Goal: Task Accomplishment & Management: Complete application form

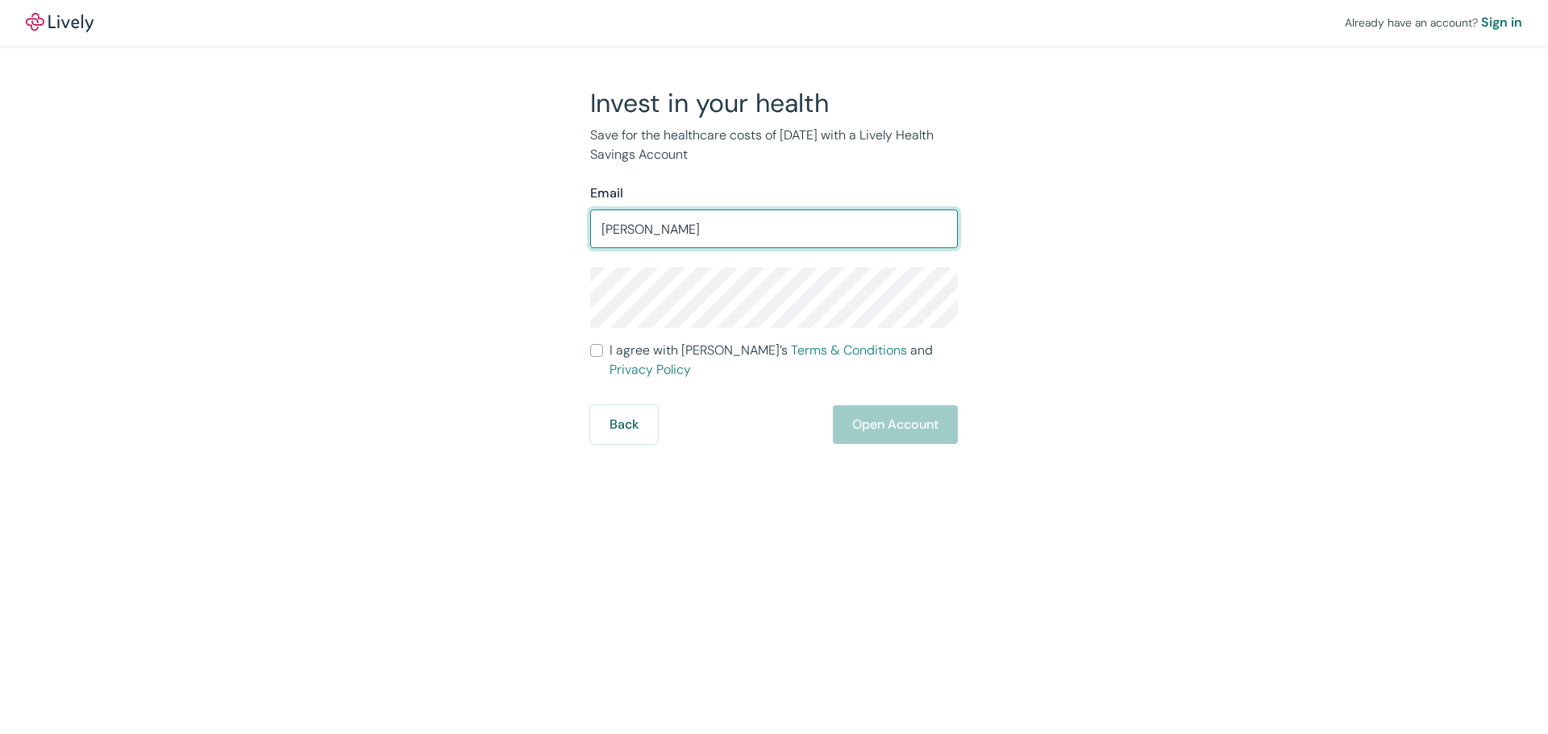
type input "hugo@polycor.com"
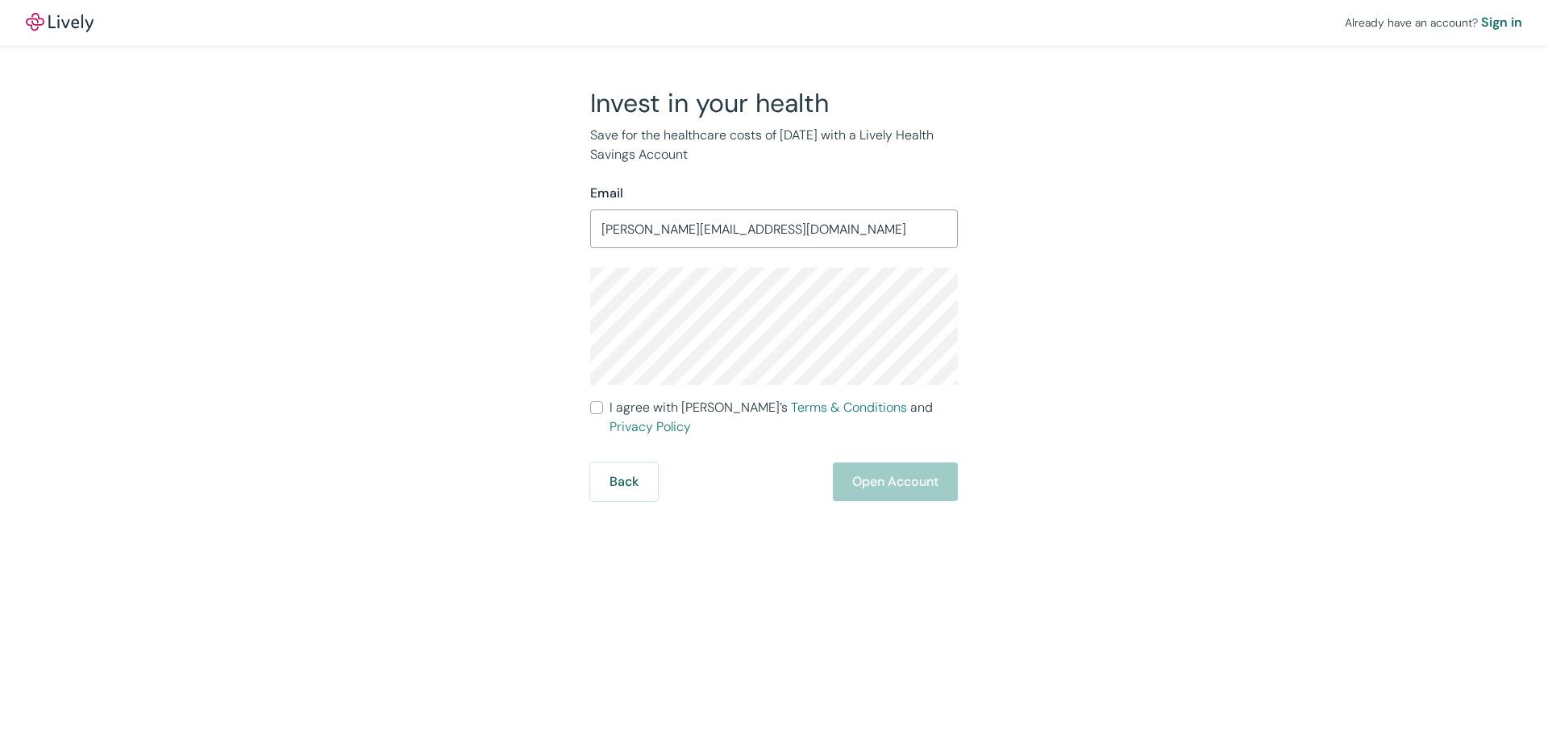
click at [598, 412] on input "I agree with Lively’s Terms & Conditions and Privacy Policy" at bounding box center [596, 408] width 13 height 13
checkbox input "true"
click at [881, 464] on button "Open Account" at bounding box center [895, 482] width 125 height 39
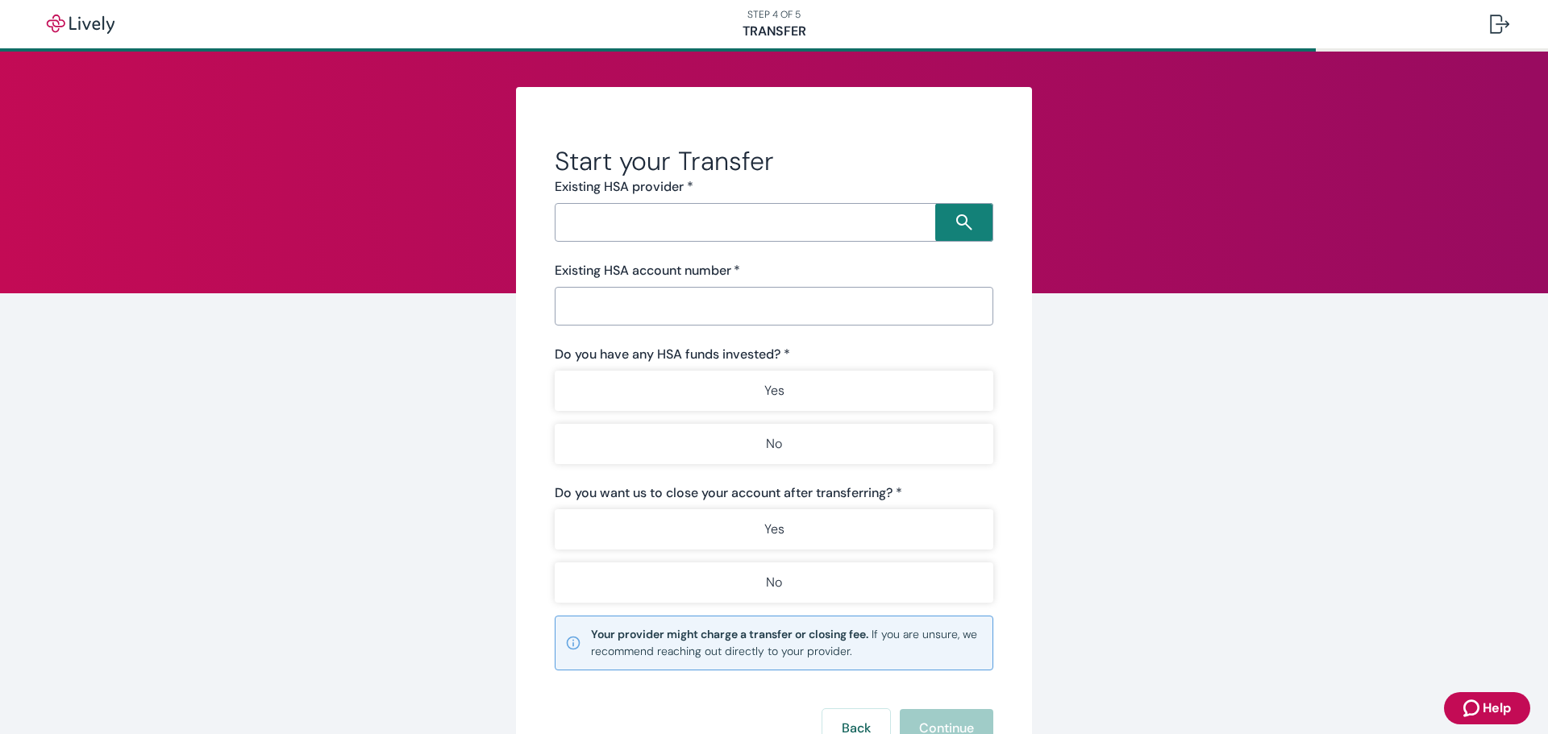
click at [659, 221] on input "Search input" at bounding box center [748, 222] width 376 height 23
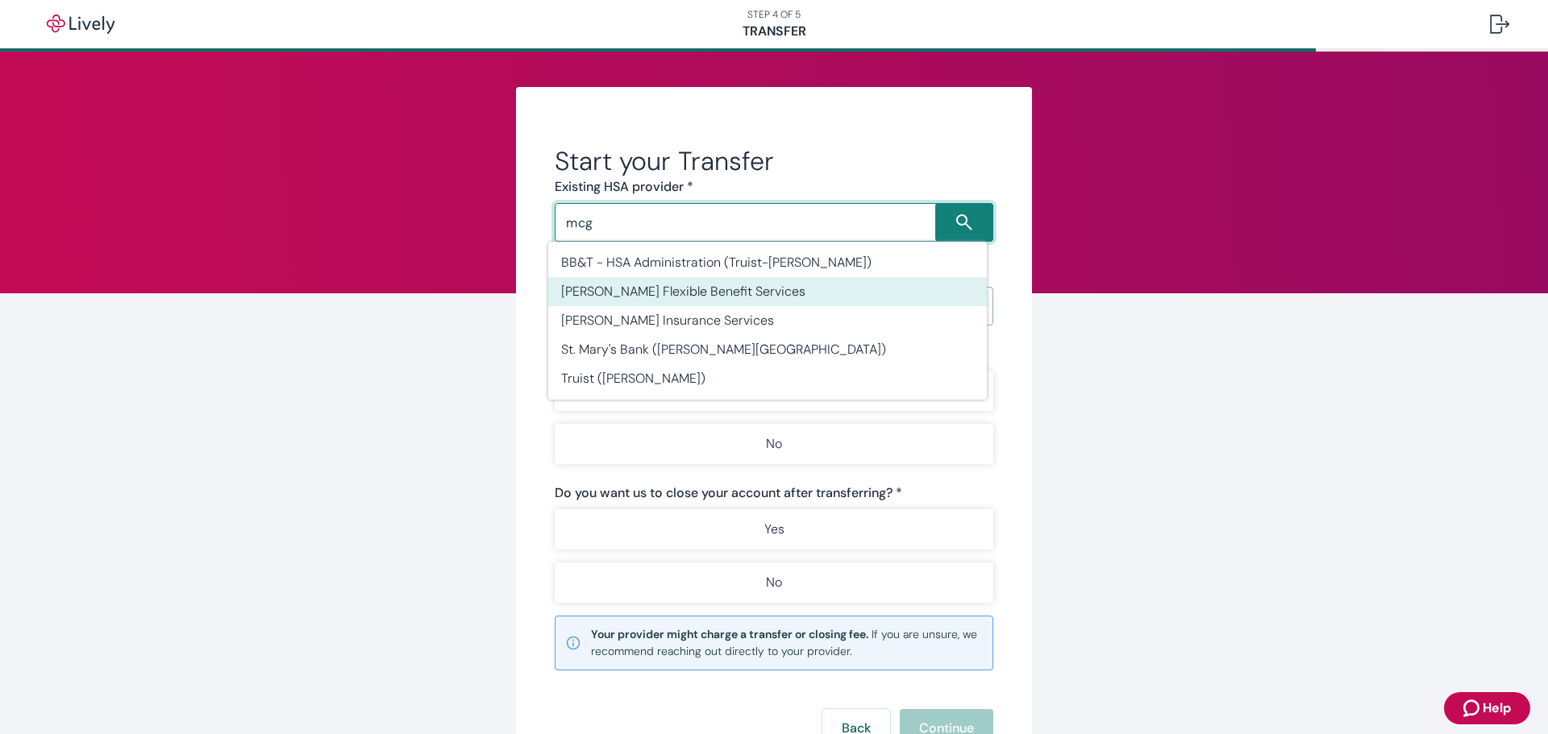
click at [670, 293] on li "[PERSON_NAME] Flexible Benefit Services" at bounding box center [767, 291] width 439 height 29
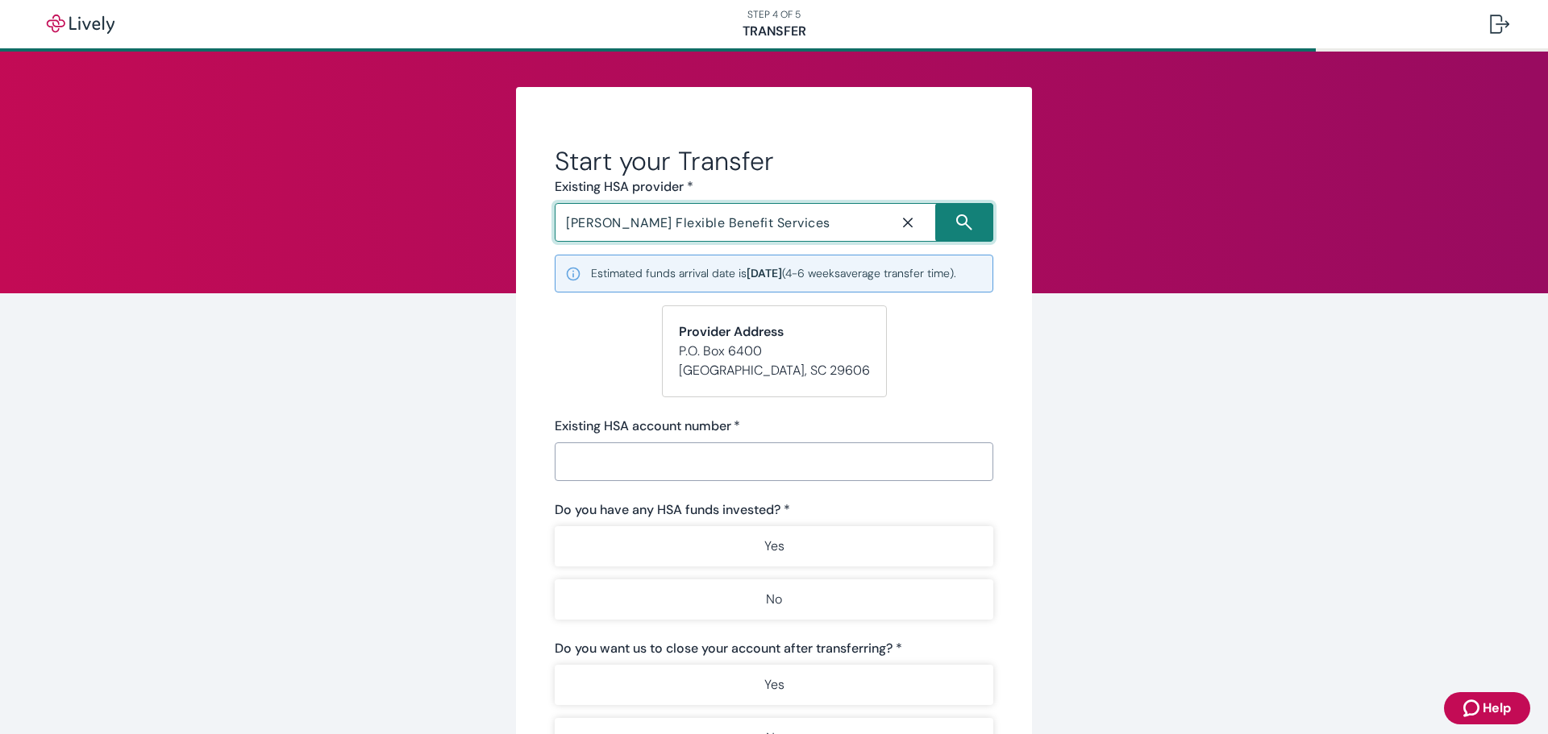
type input "[PERSON_NAME] Flexible Benefit Services"
click at [625, 477] on input "Existing HSA account number   *" at bounding box center [774, 462] width 439 height 32
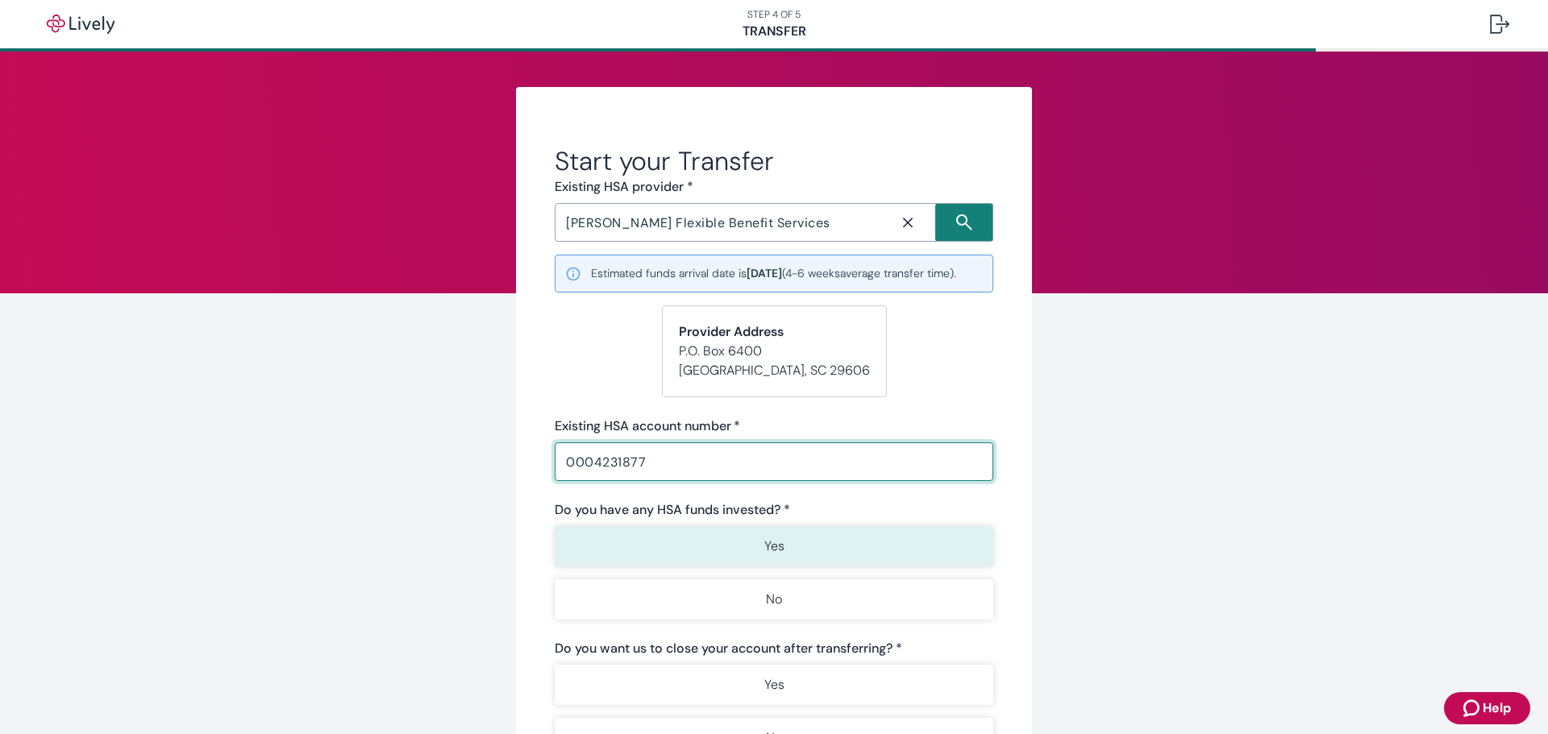
type input "0004231877"
click at [764, 556] on p "Yes" at bounding box center [774, 546] width 20 height 19
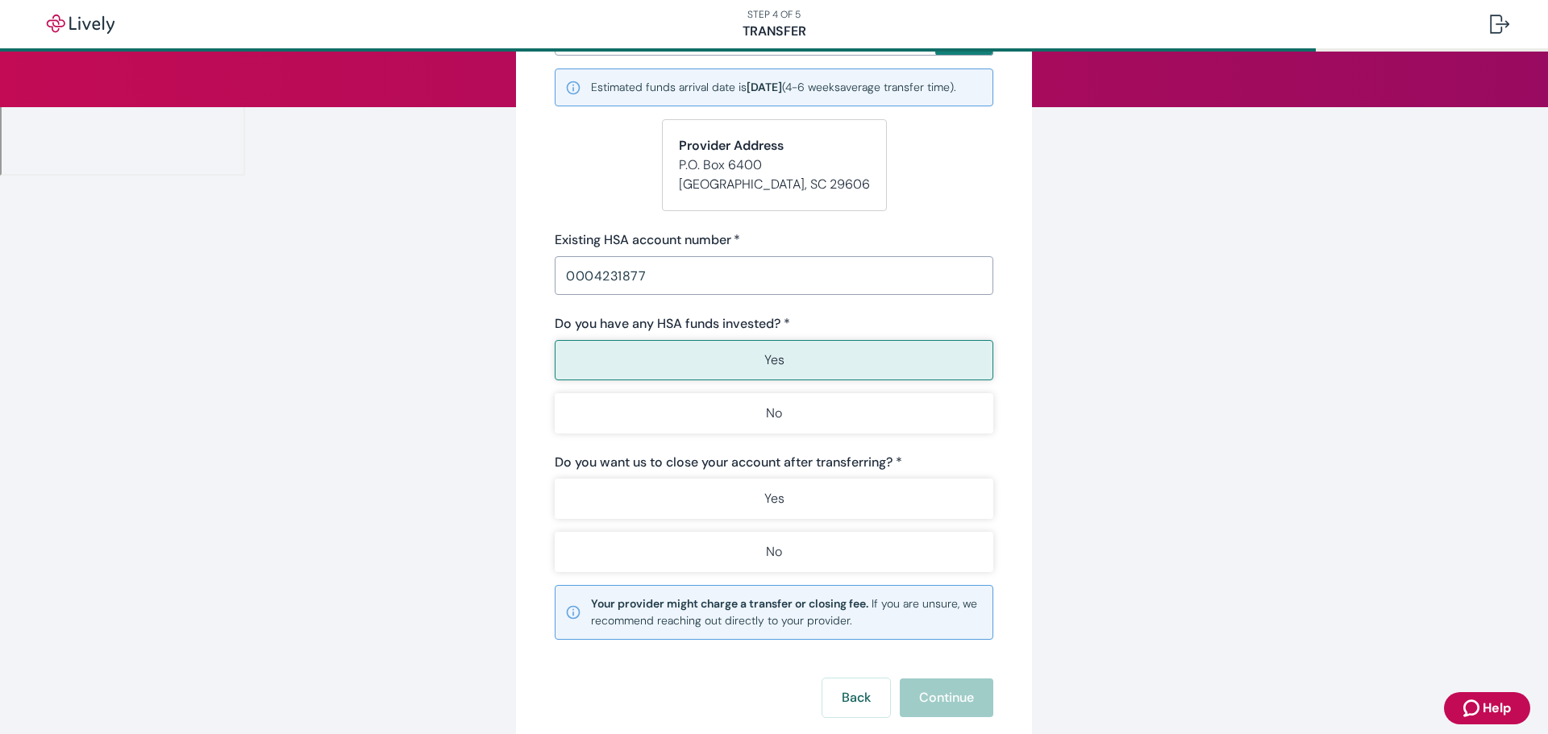
scroll to position [242, 0]
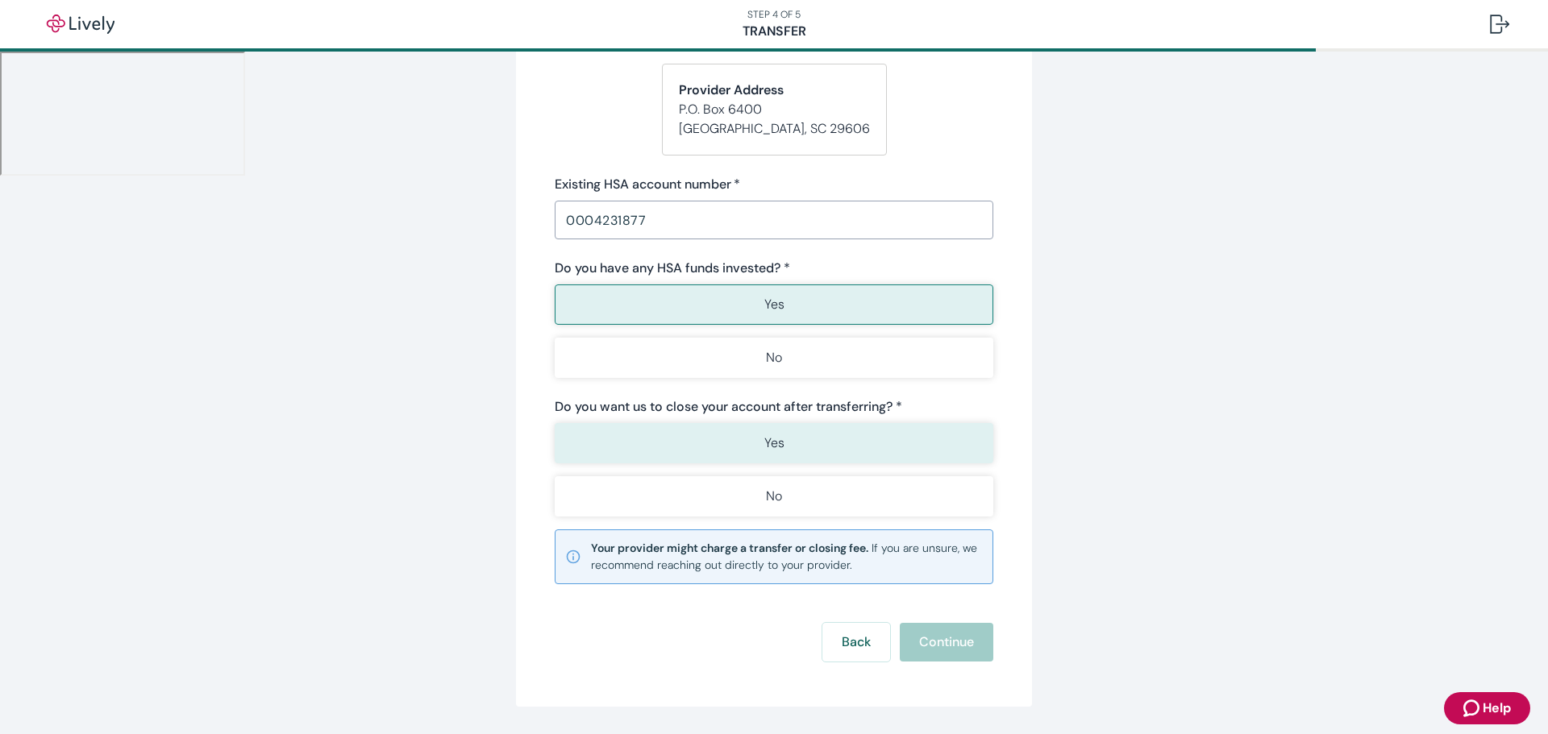
click at [775, 453] on p "Yes" at bounding box center [774, 443] width 20 height 19
click at [956, 661] on button "Continue" at bounding box center [947, 642] width 94 height 39
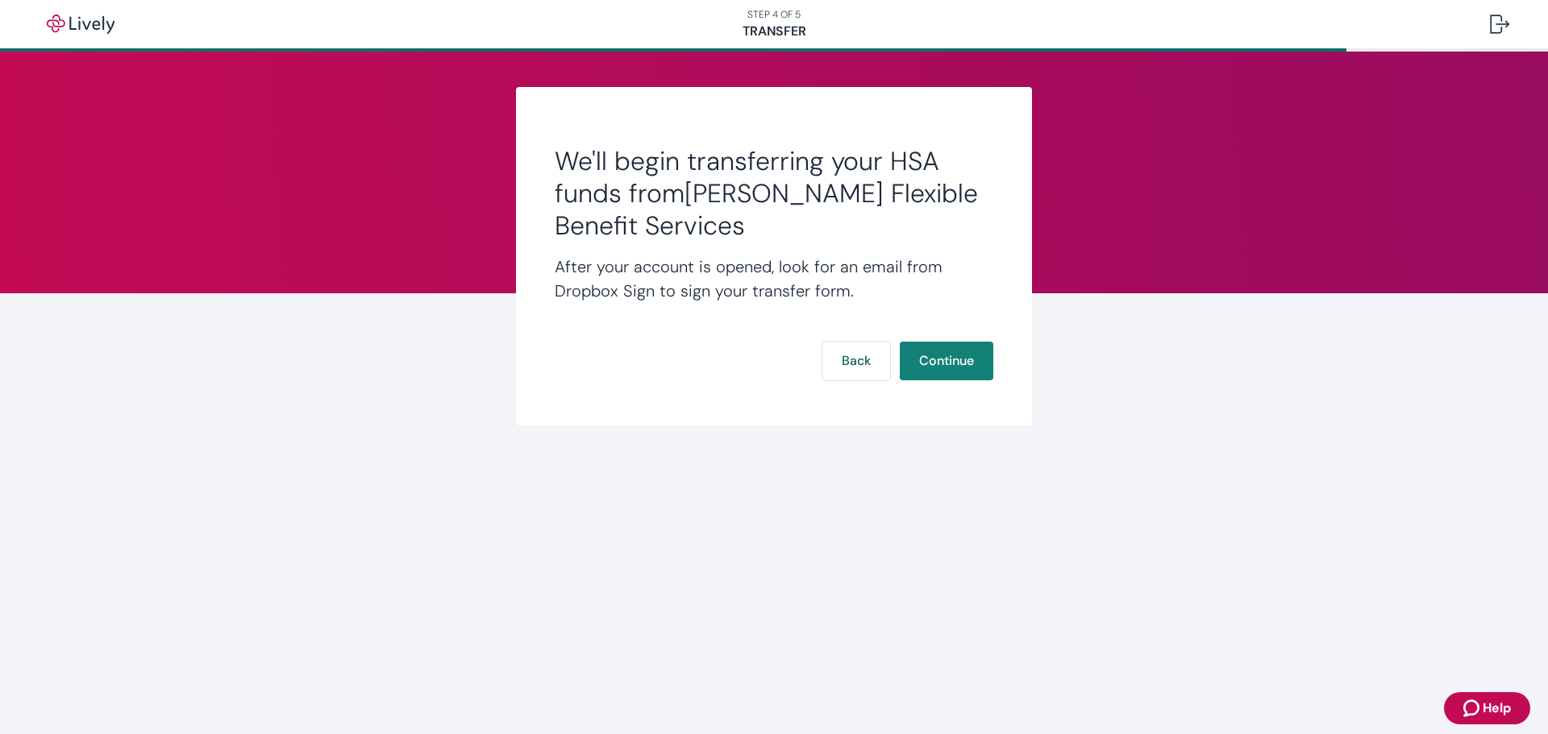
click at [941, 356] on button "Continue" at bounding box center [947, 361] width 94 height 39
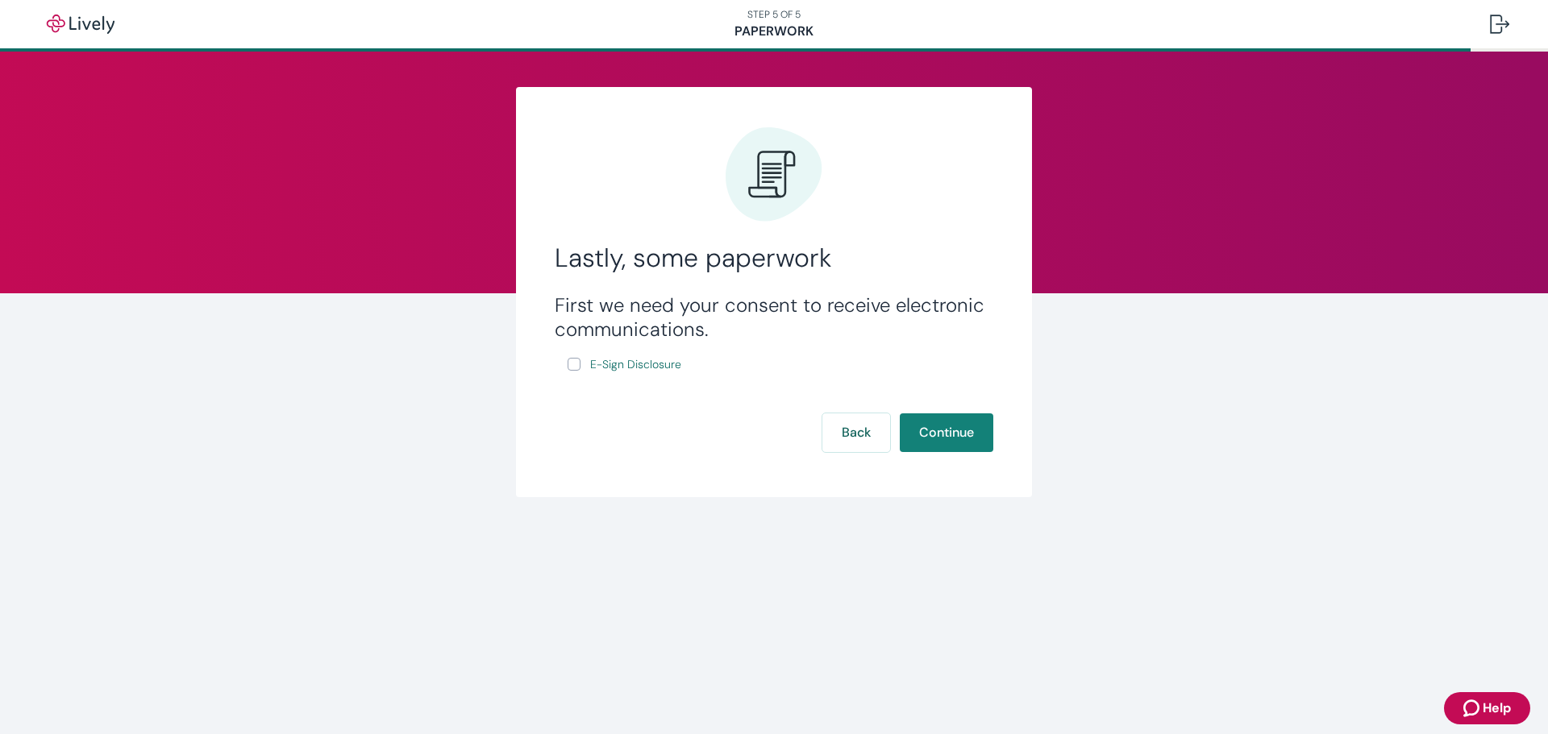
click at [571, 368] on input "E-Sign Disclosure" at bounding box center [574, 364] width 13 height 13
checkbox input "true"
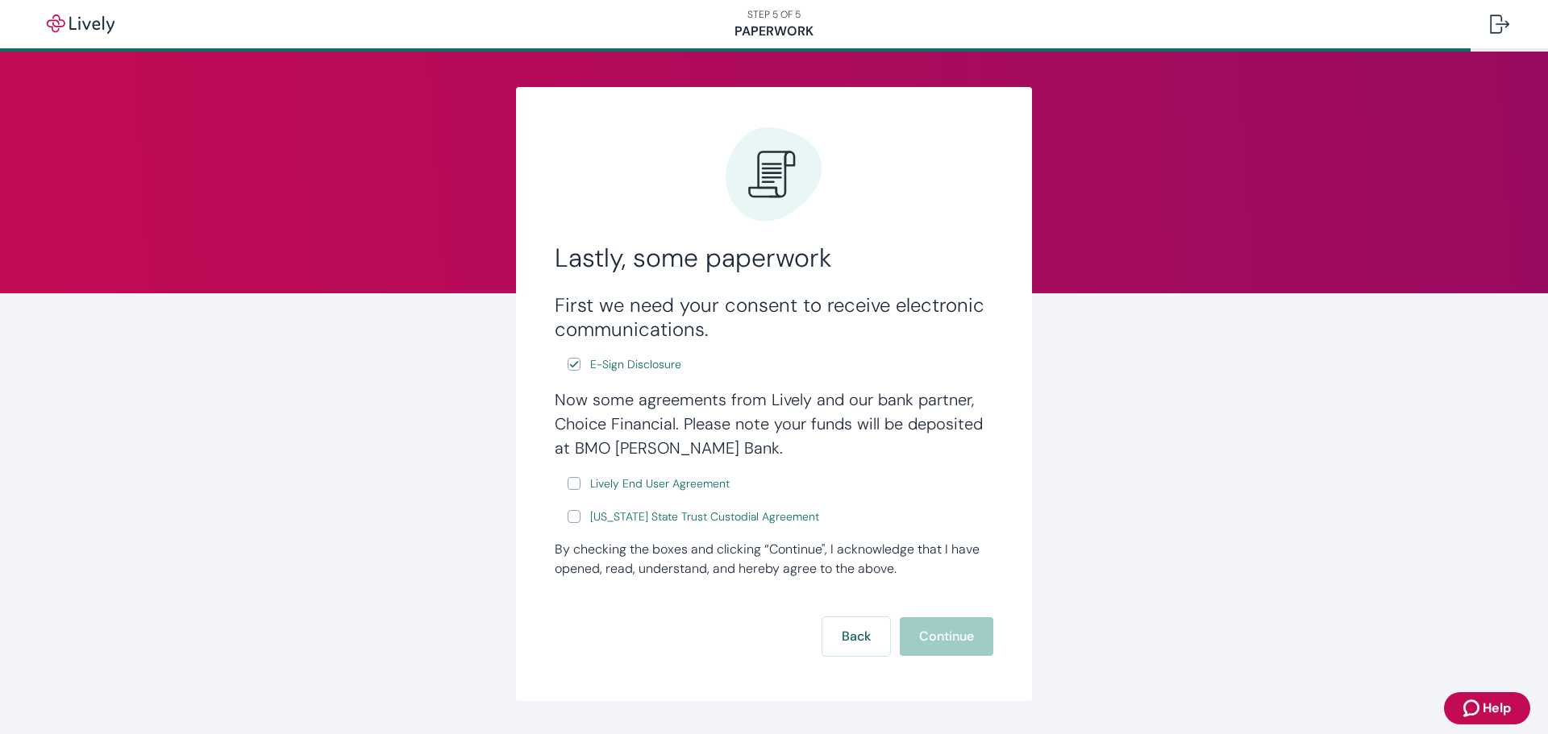
click at [569, 482] on input "Lively End User Agreement" at bounding box center [574, 483] width 13 height 13
checkbox input "true"
click at [569, 518] on input "[US_STATE] State Trust Custodial Agreement" at bounding box center [574, 516] width 13 height 13
checkbox input "true"
click at [943, 631] on button "Continue" at bounding box center [947, 637] width 94 height 39
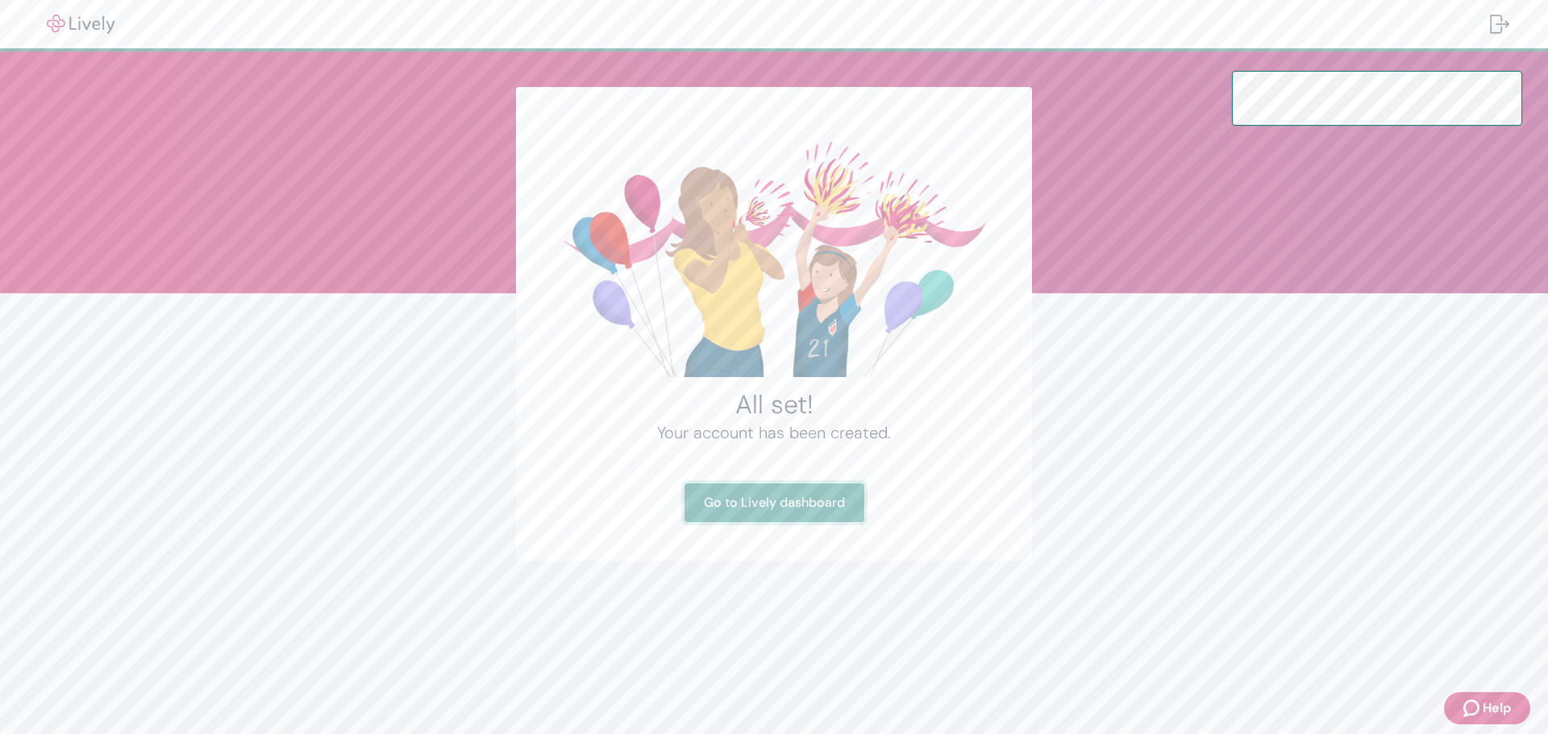
click at [803, 502] on link "Go to Lively dashboard" at bounding box center [774, 503] width 180 height 39
